Goal: Obtain resource: Obtain resource

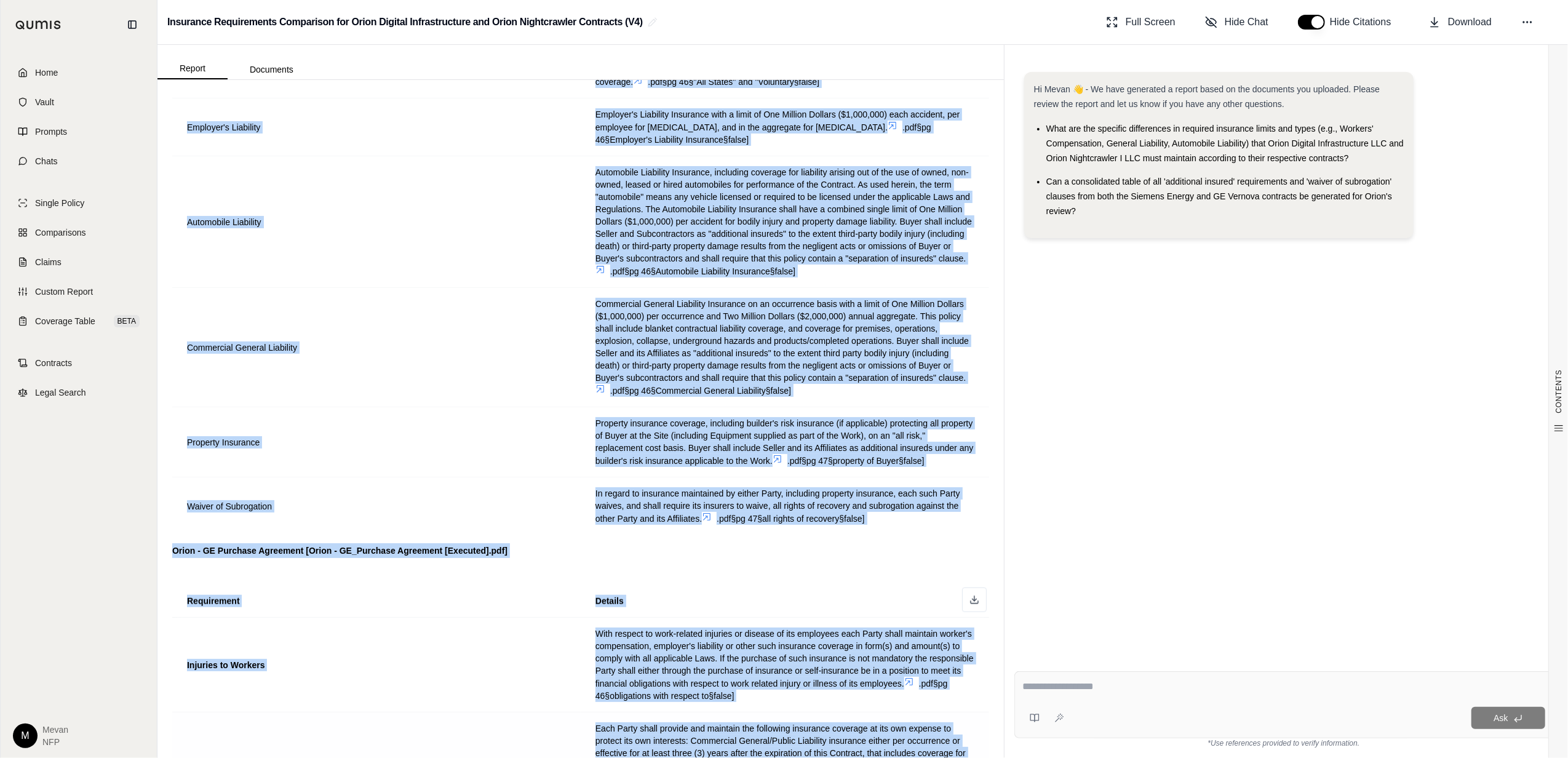
scroll to position [1425, 0]
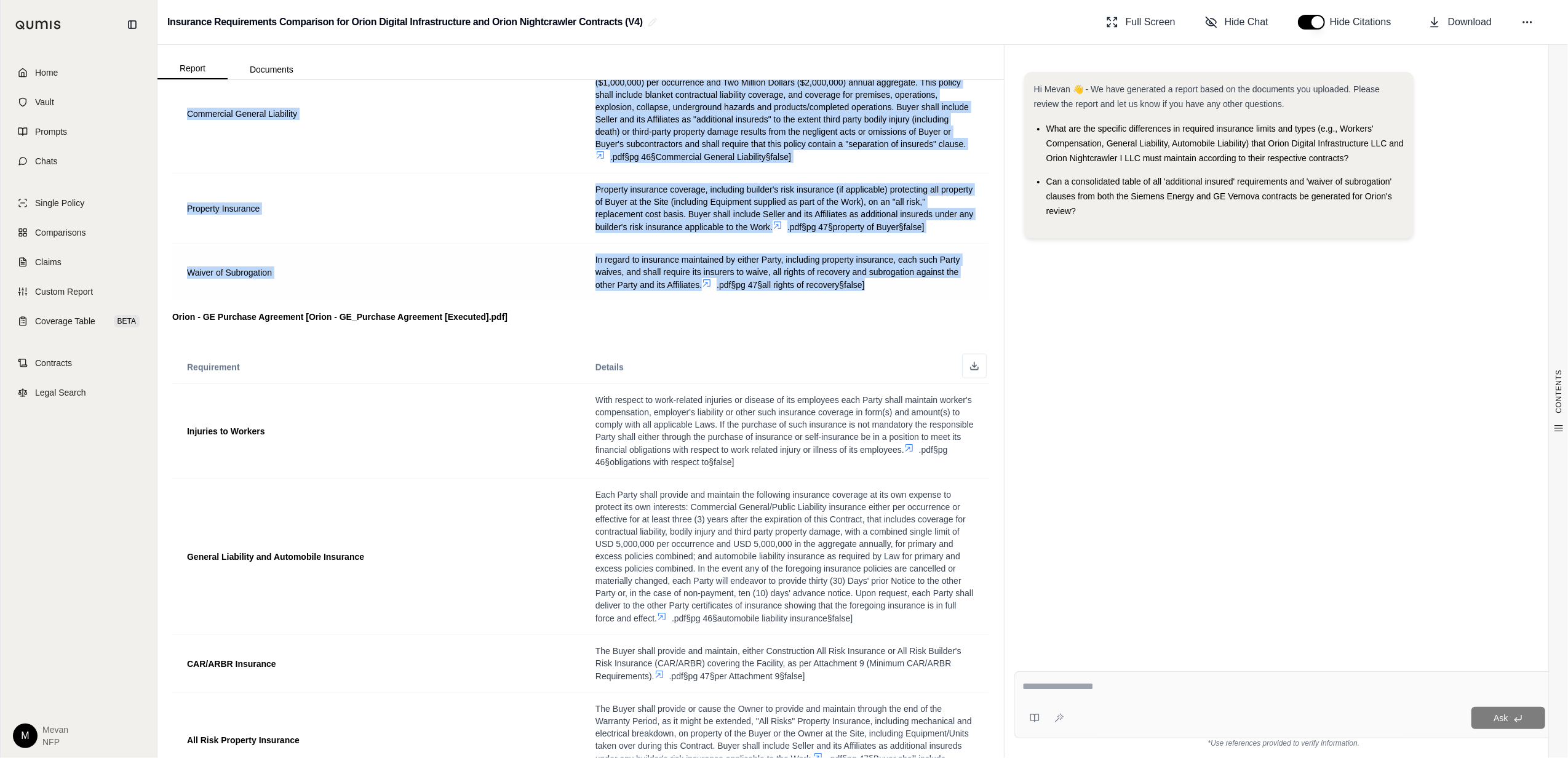
drag, startPoint x: 186, startPoint y: 264, endPoint x: 876, endPoint y: 306, distance: 691.3
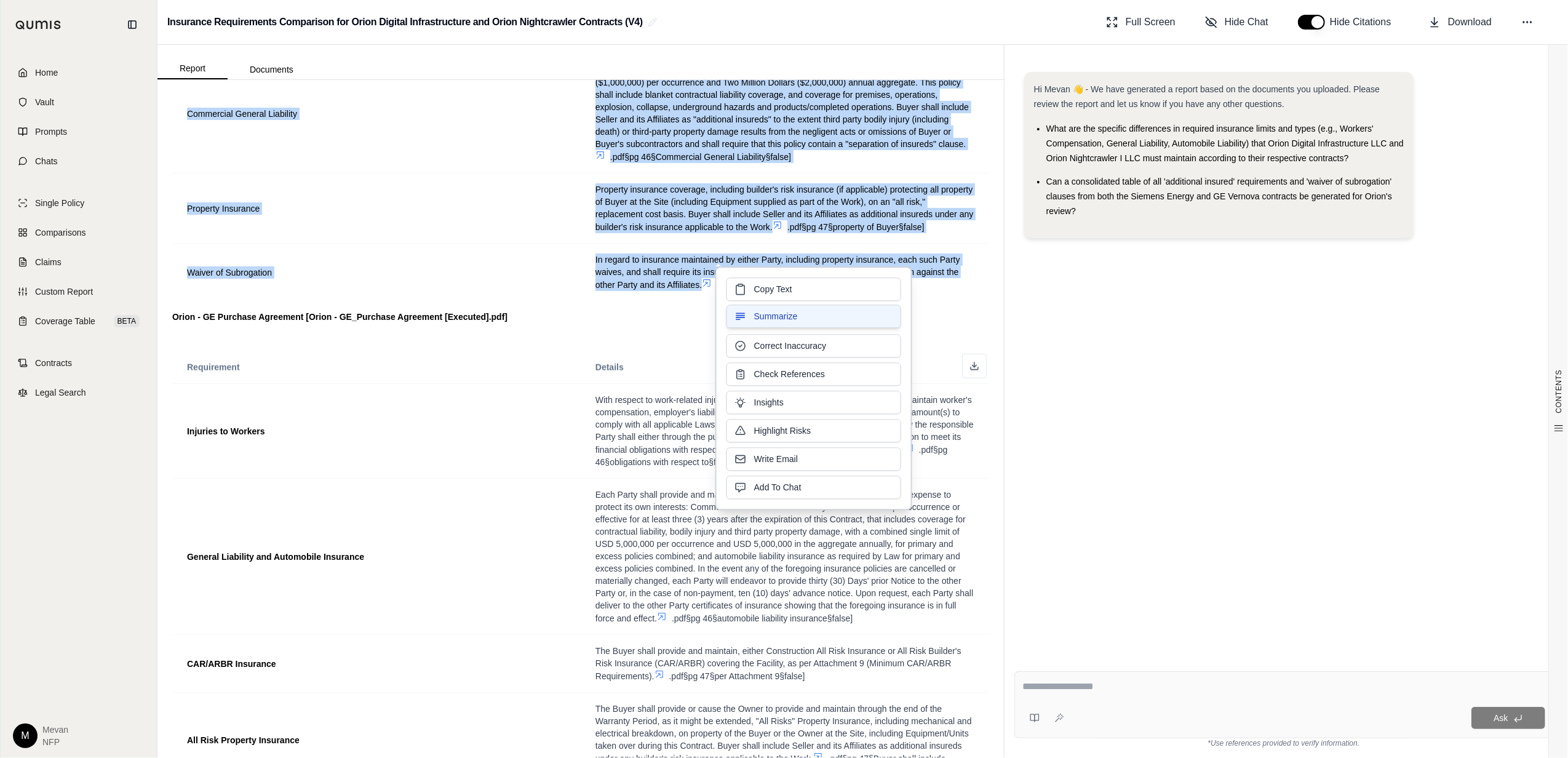
copy tbody "Lorem'i Dolorsita Consecte .adi§el 37§Seddo eiusm temporin§utlab] Etdo Magna al…"
click at [785, 283] on span "Copy Text" at bounding box center [774, 288] width 38 height 13
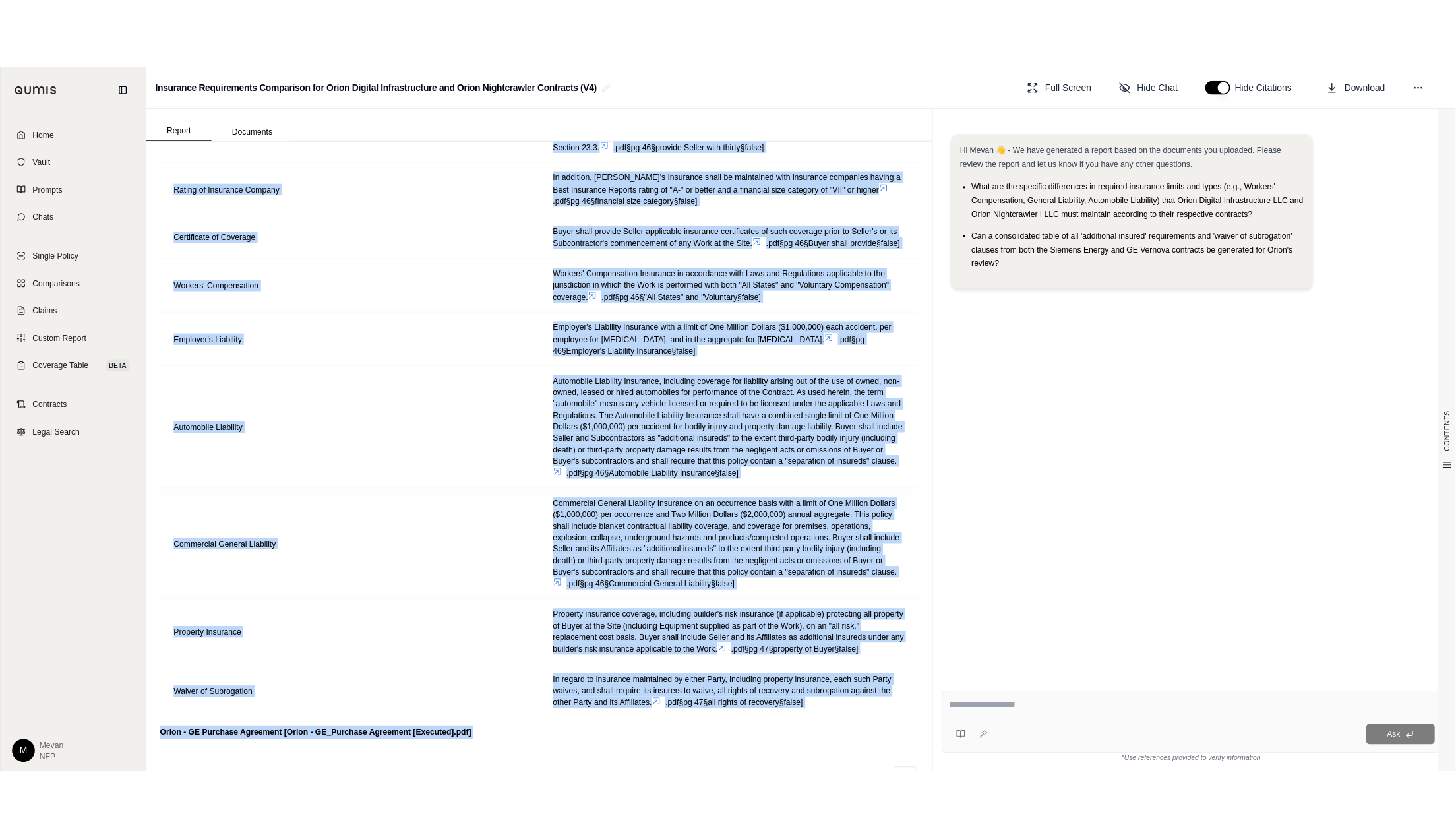
scroll to position [1236, 0]
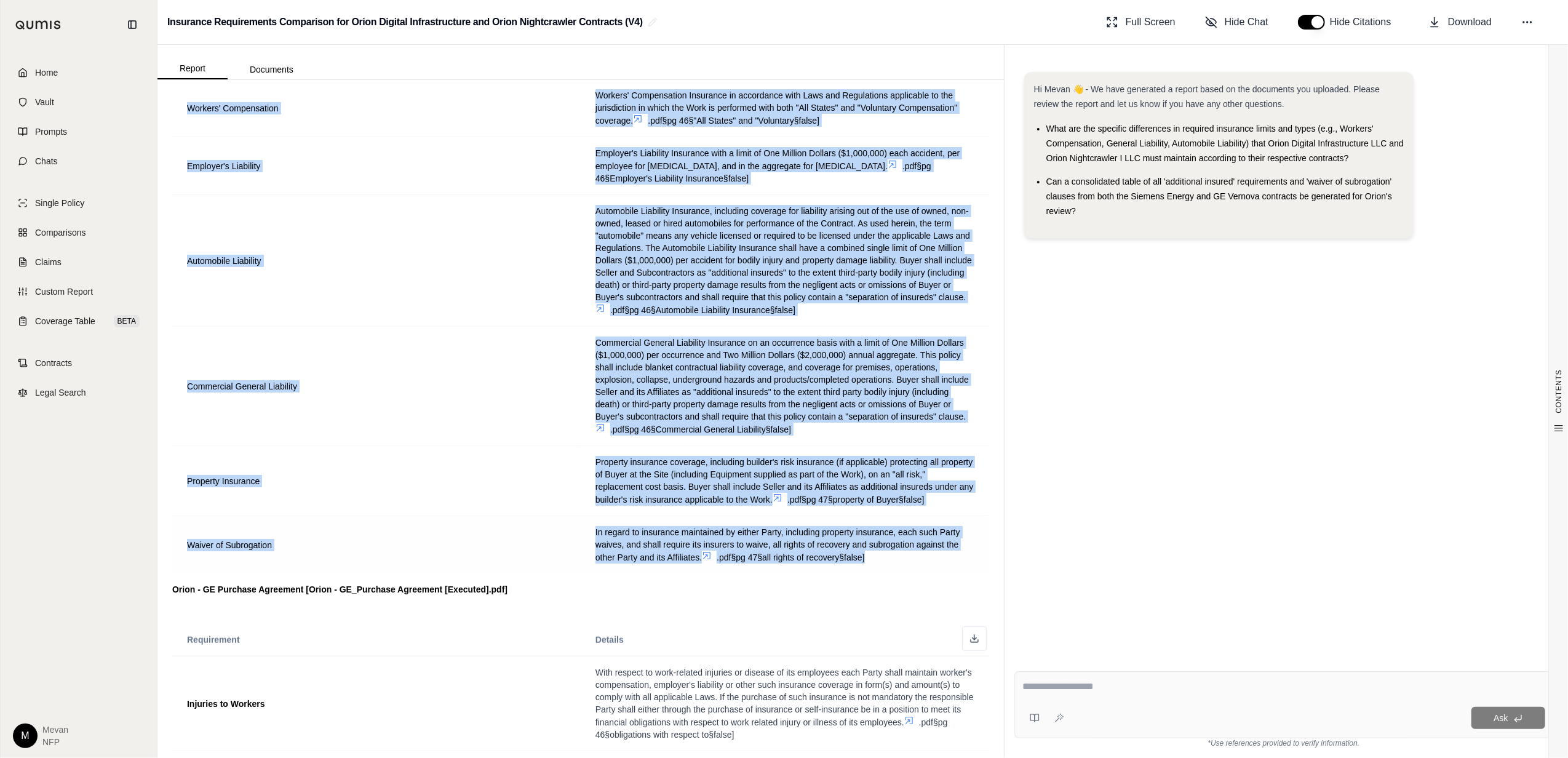
drag, startPoint x: 185, startPoint y: 552, endPoint x: 869, endPoint y: 584, distance: 684.7
copy tbody "Loremipsumdol's Ametconse Adipis elits doeiusm tem Incididuntutla etdolorema al…"
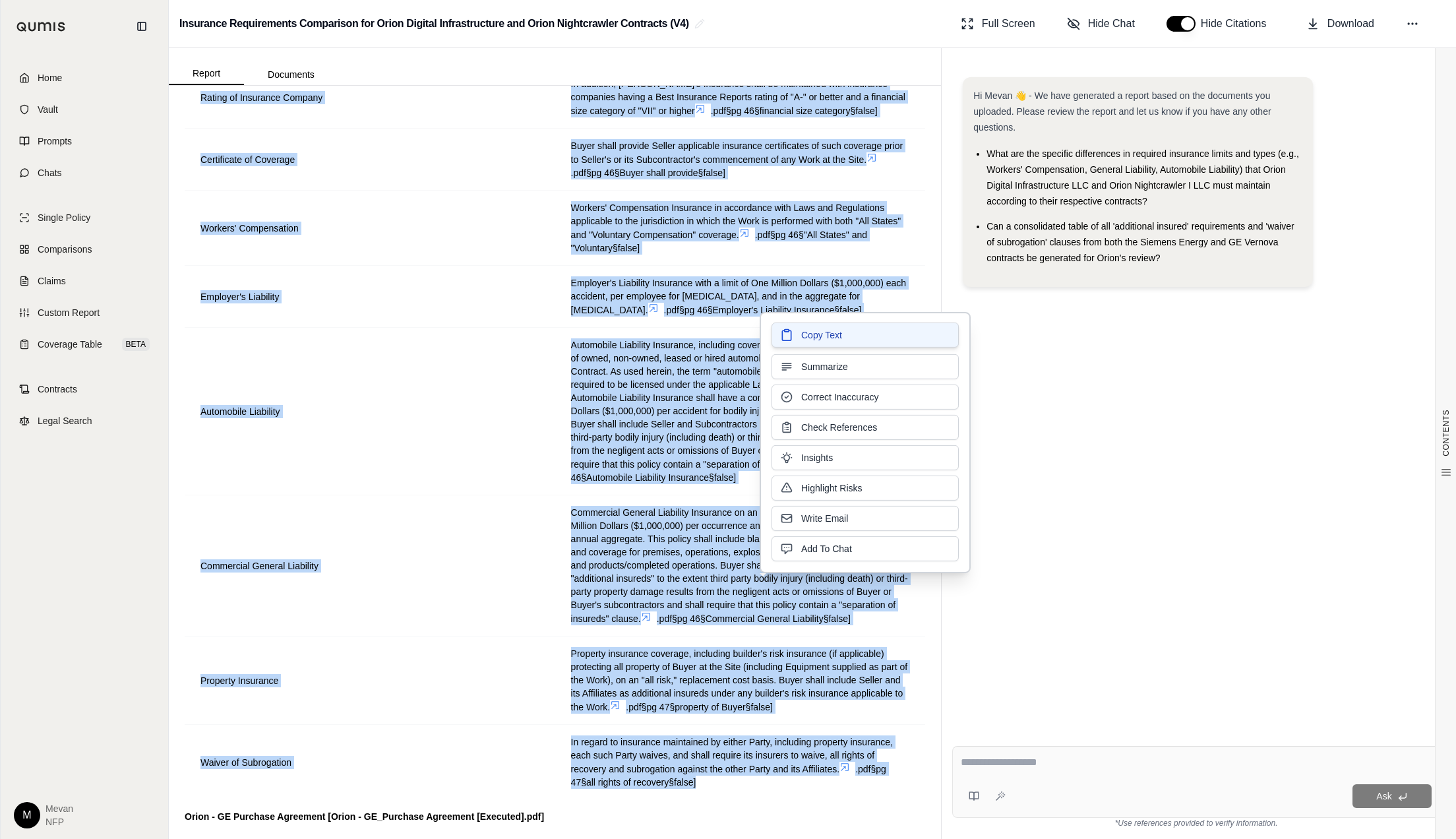
click at [901, 338] on button "Copy Text" at bounding box center [865, 335] width 187 height 25
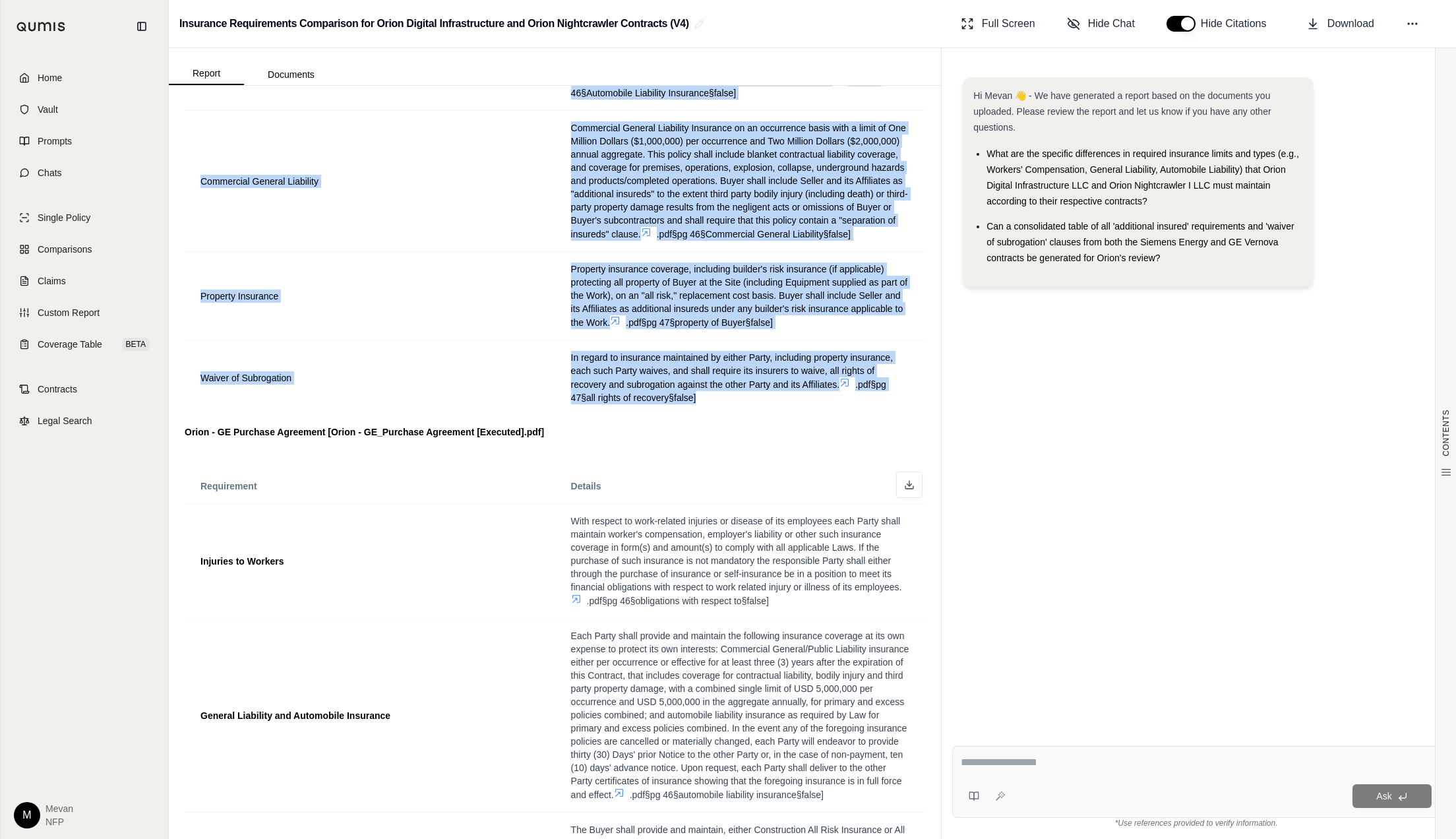
scroll to position [1621, 0]
